Goal: Task Accomplishment & Management: Use online tool/utility

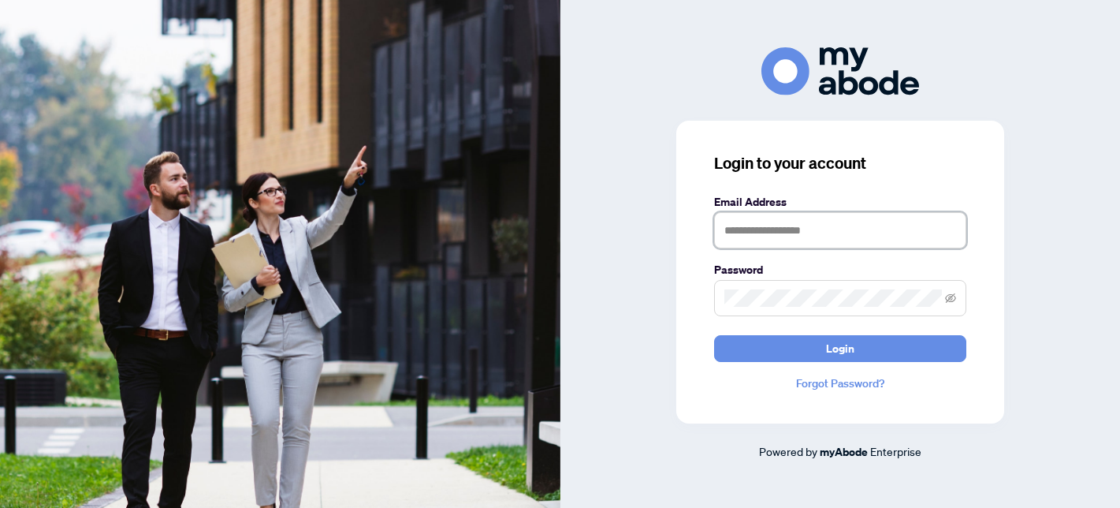
click at [747, 224] on input "text" at bounding box center [840, 230] width 252 height 36
type input "**********"
click at [714, 335] on button "Login" at bounding box center [840, 348] width 252 height 27
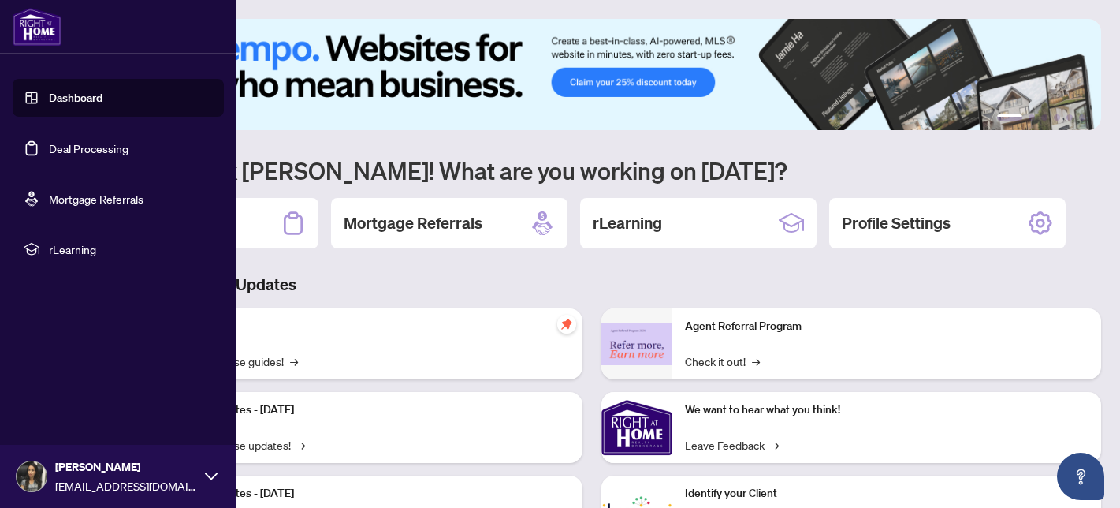
click at [55, 147] on link "Deal Processing" at bounding box center [89, 148] width 80 height 14
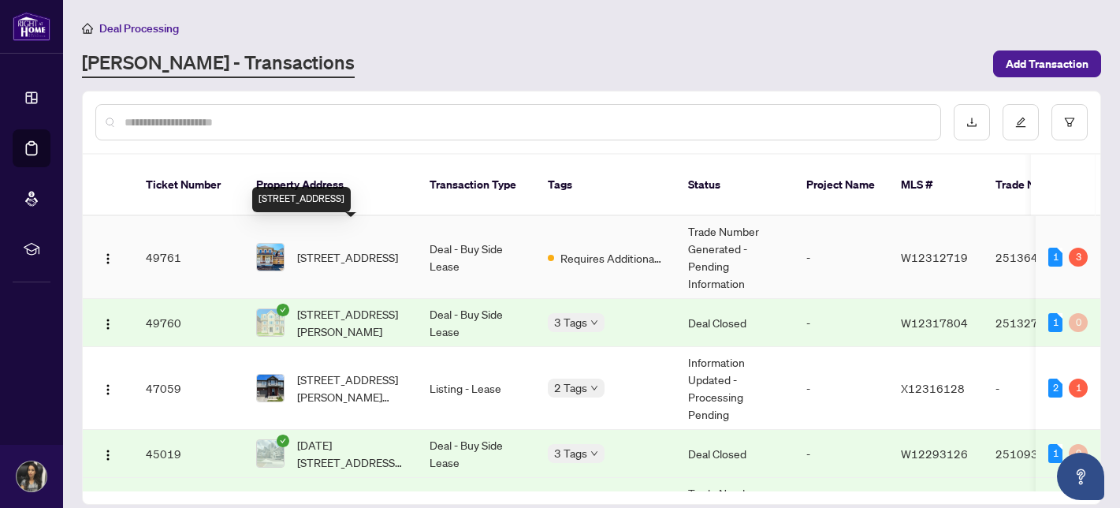
click at [346, 248] on span "[STREET_ADDRESS]" at bounding box center [347, 256] width 101 height 17
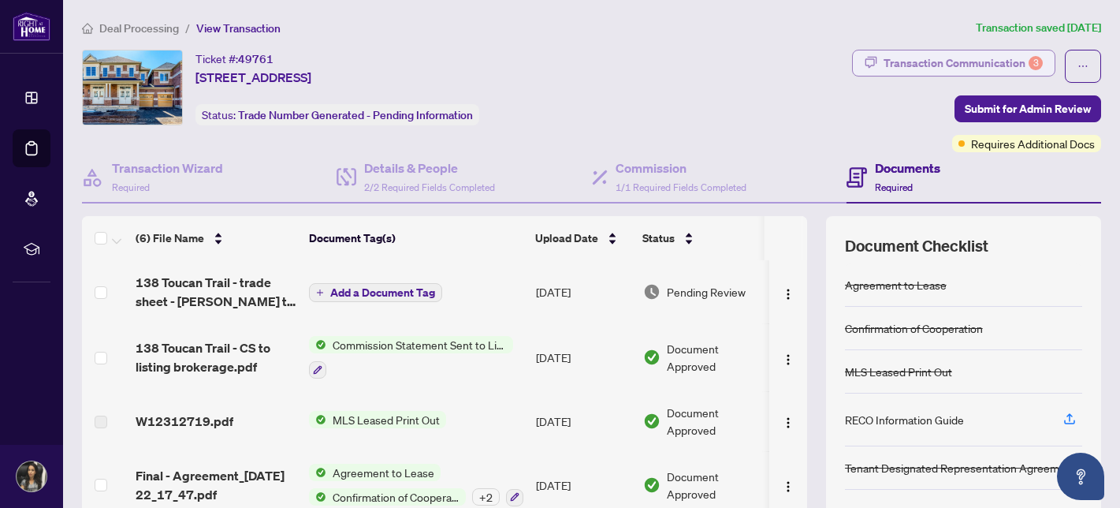
click at [876, 59] on icon "button" at bounding box center [871, 62] width 13 height 13
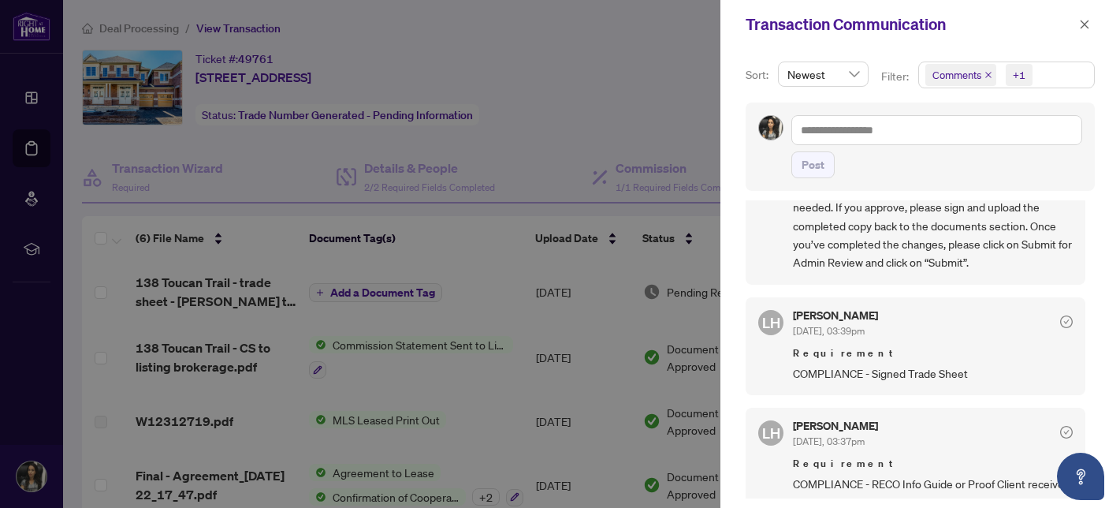
scroll to position [285, 0]
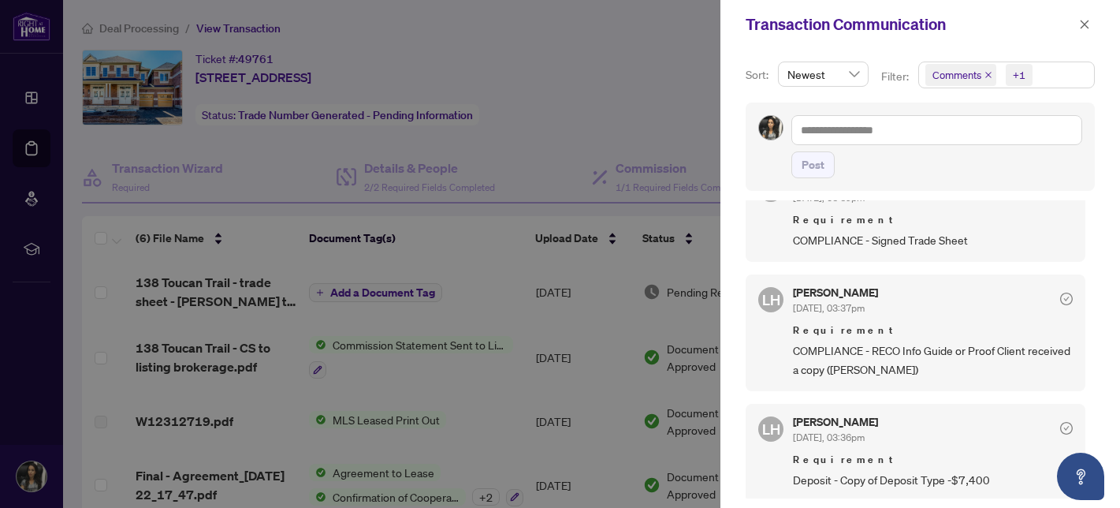
click at [605, 110] on div at bounding box center [560, 254] width 1120 height 508
click at [1083, 24] on icon "close" at bounding box center [1084, 24] width 11 height 11
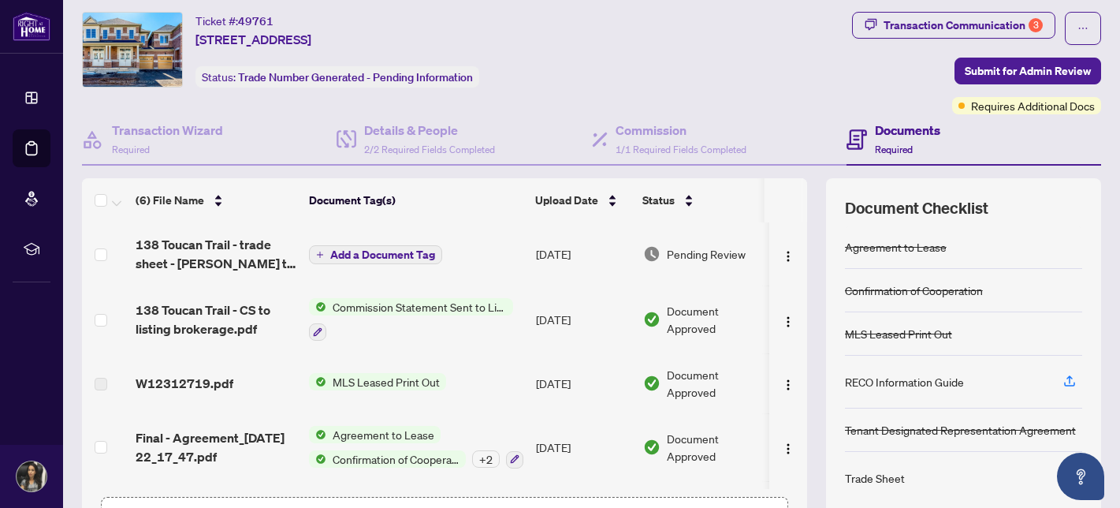
scroll to position [0, 0]
